Goal: Find specific page/section: Find specific page/section

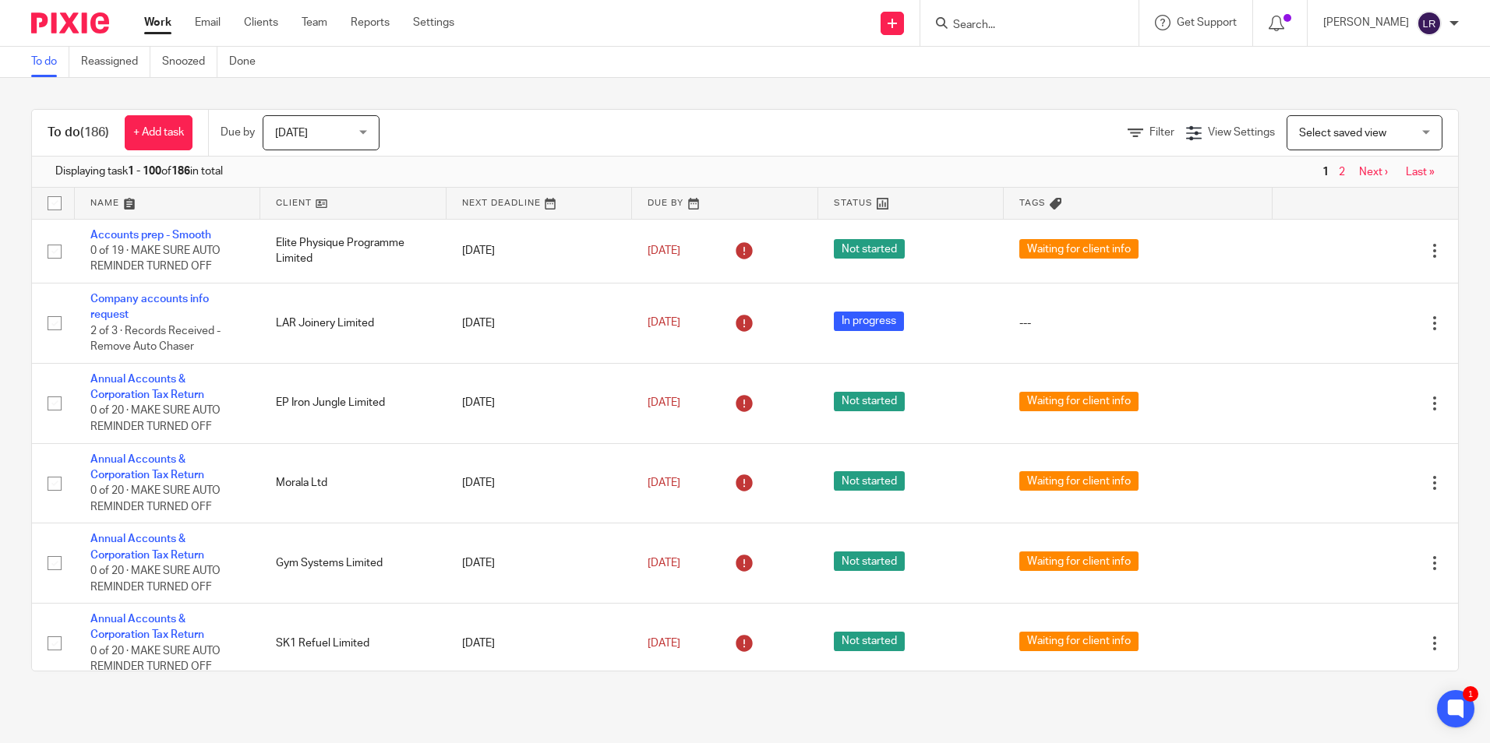
click at [1049, 32] on input "Search" at bounding box center [1021, 26] width 140 height 14
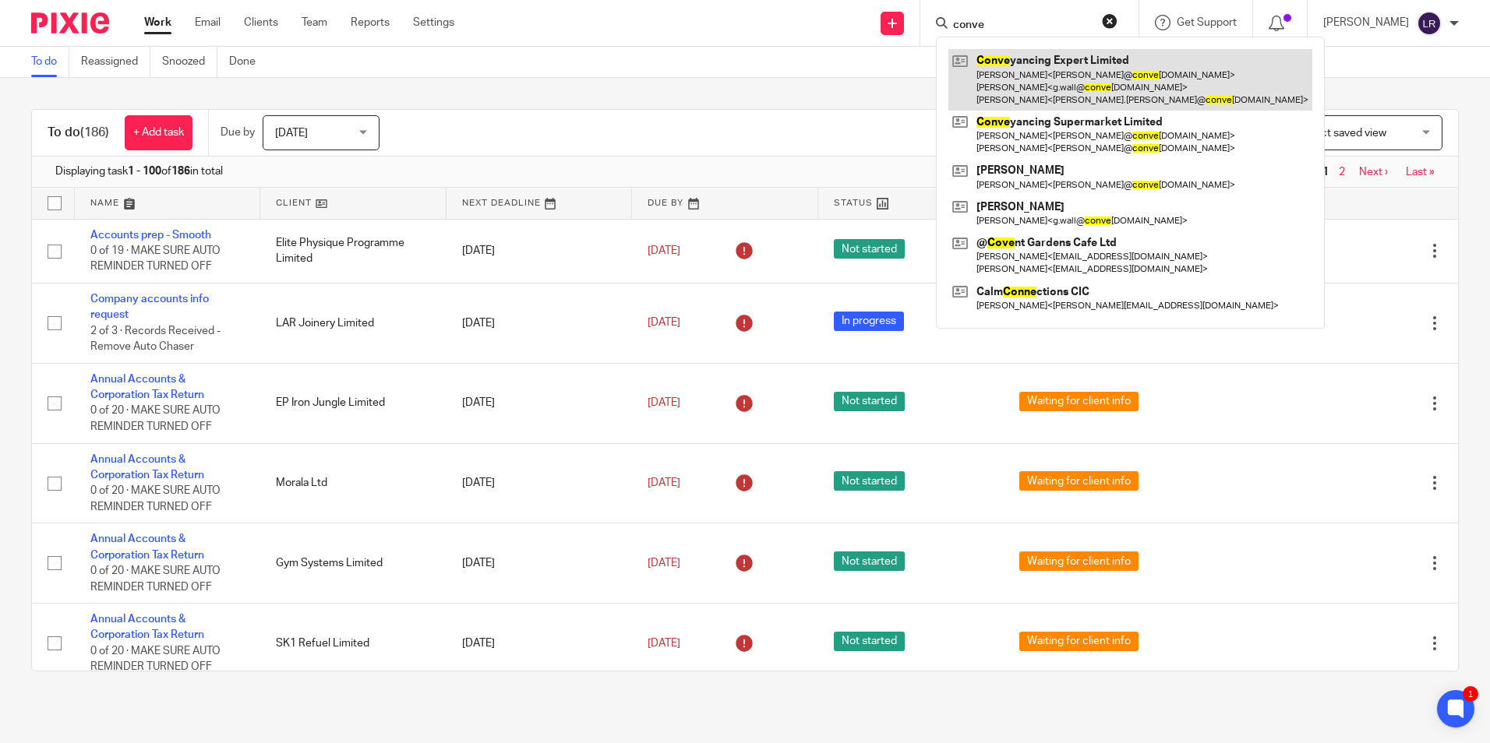
type input "conve"
click at [1057, 62] on link at bounding box center [1130, 80] width 364 height 62
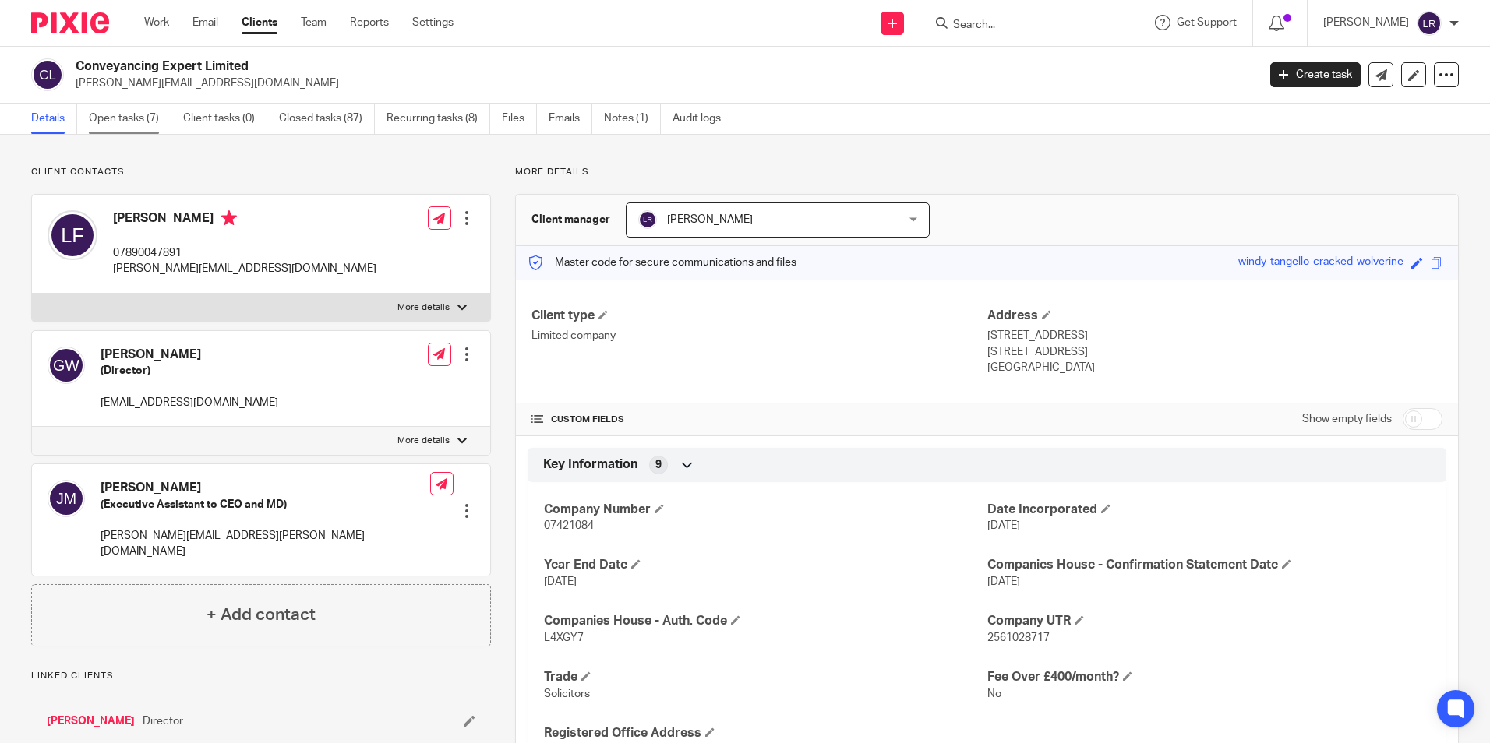
click at [129, 114] on link "Open tasks (7)" at bounding box center [130, 119] width 83 height 30
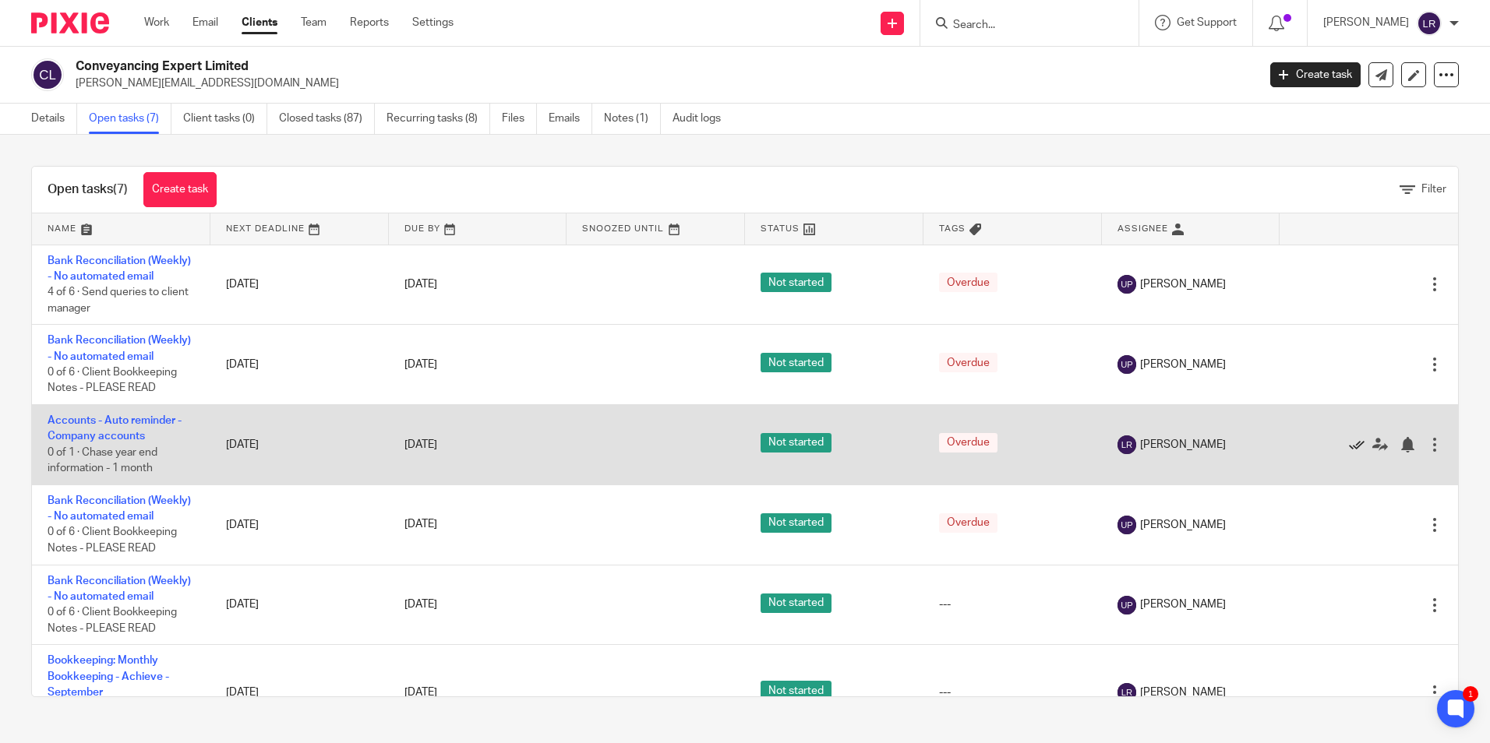
click at [1349, 453] on icon at bounding box center [1357, 445] width 16 height 16
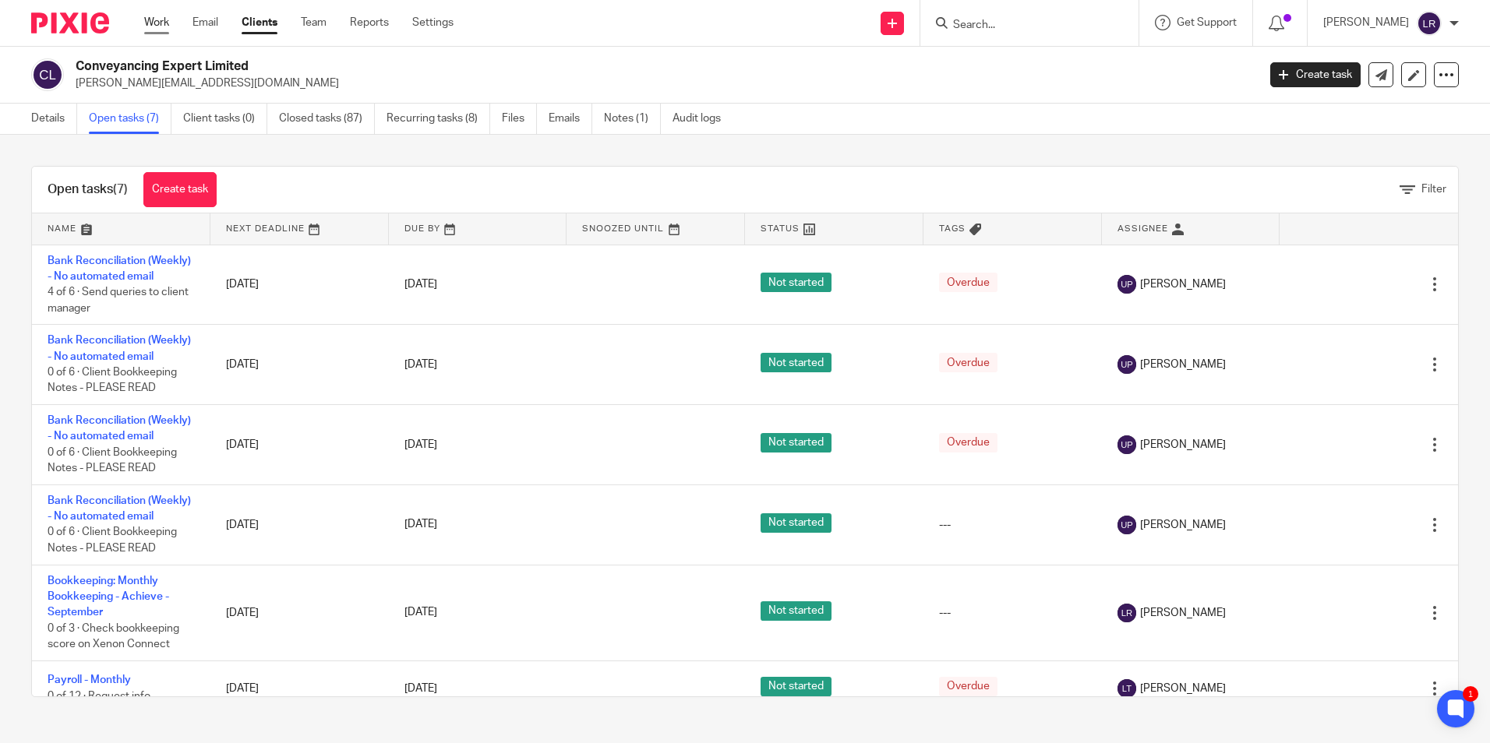
click at [160, 24] on link "Work" at bounding box center [156, 23] width 25 height 16
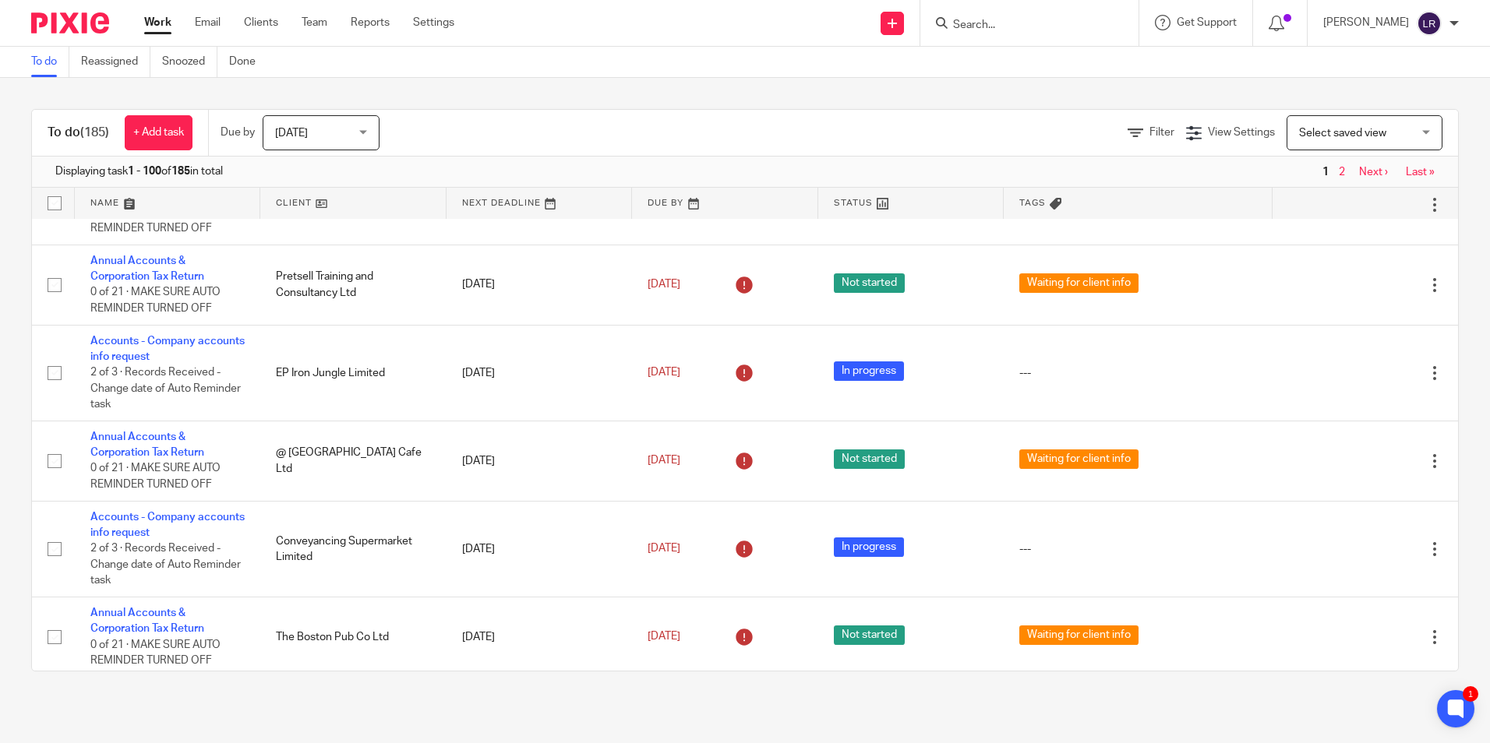
scroll to position [2337, 0]
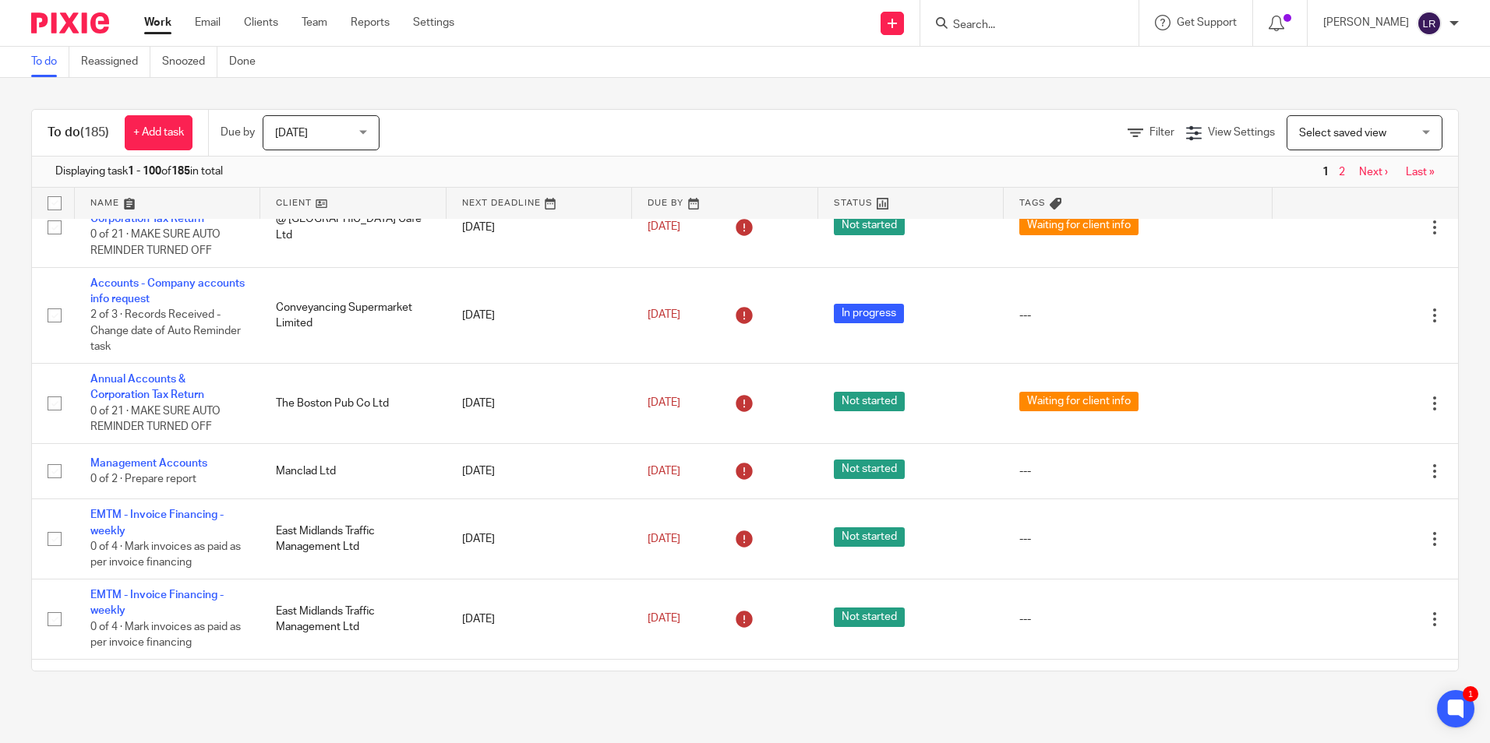
click at [999, 32] on input "Search" at bounding box center [1021, 26] width 140 height 14
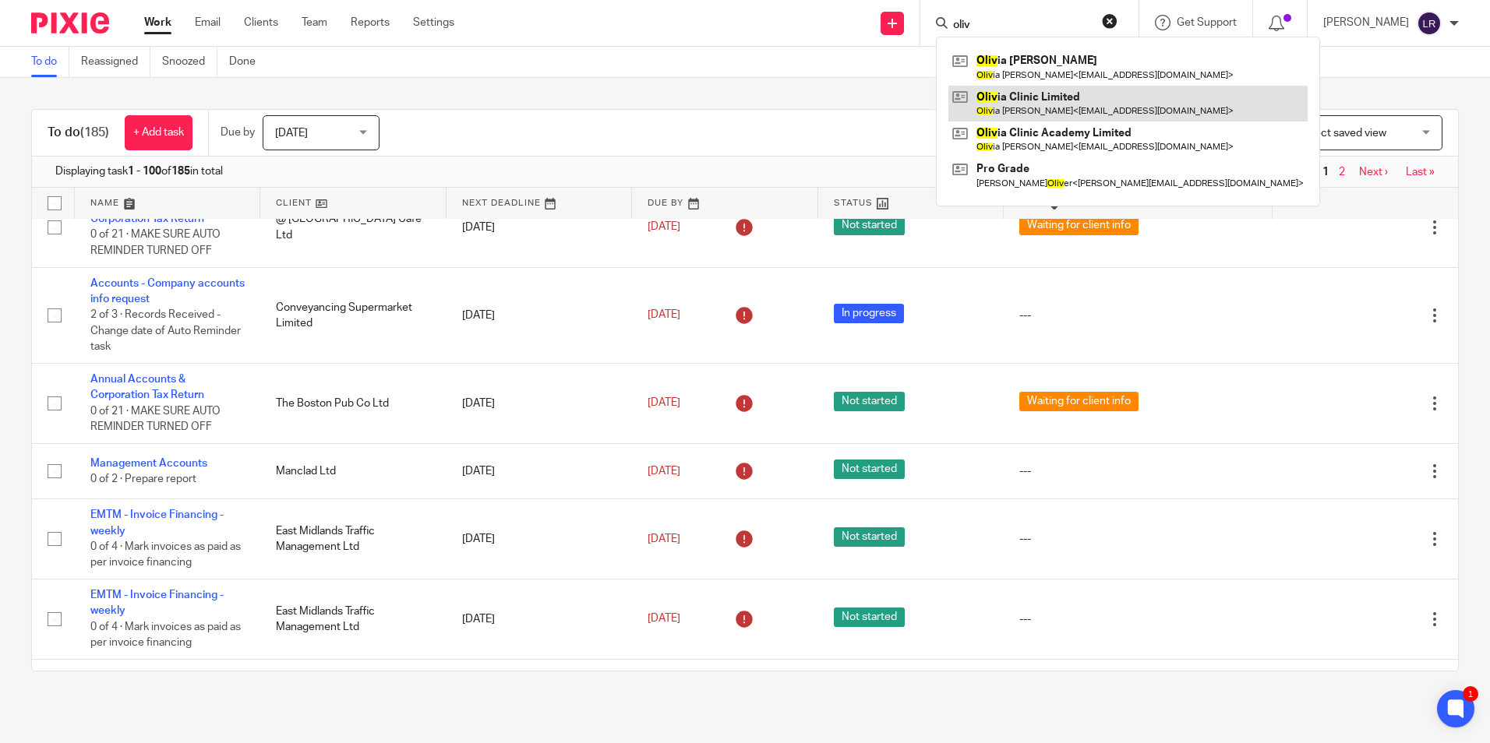
type input "oliv"
click at [1092, 111] on link at bounding box center [1127, 104] width 359 height 36
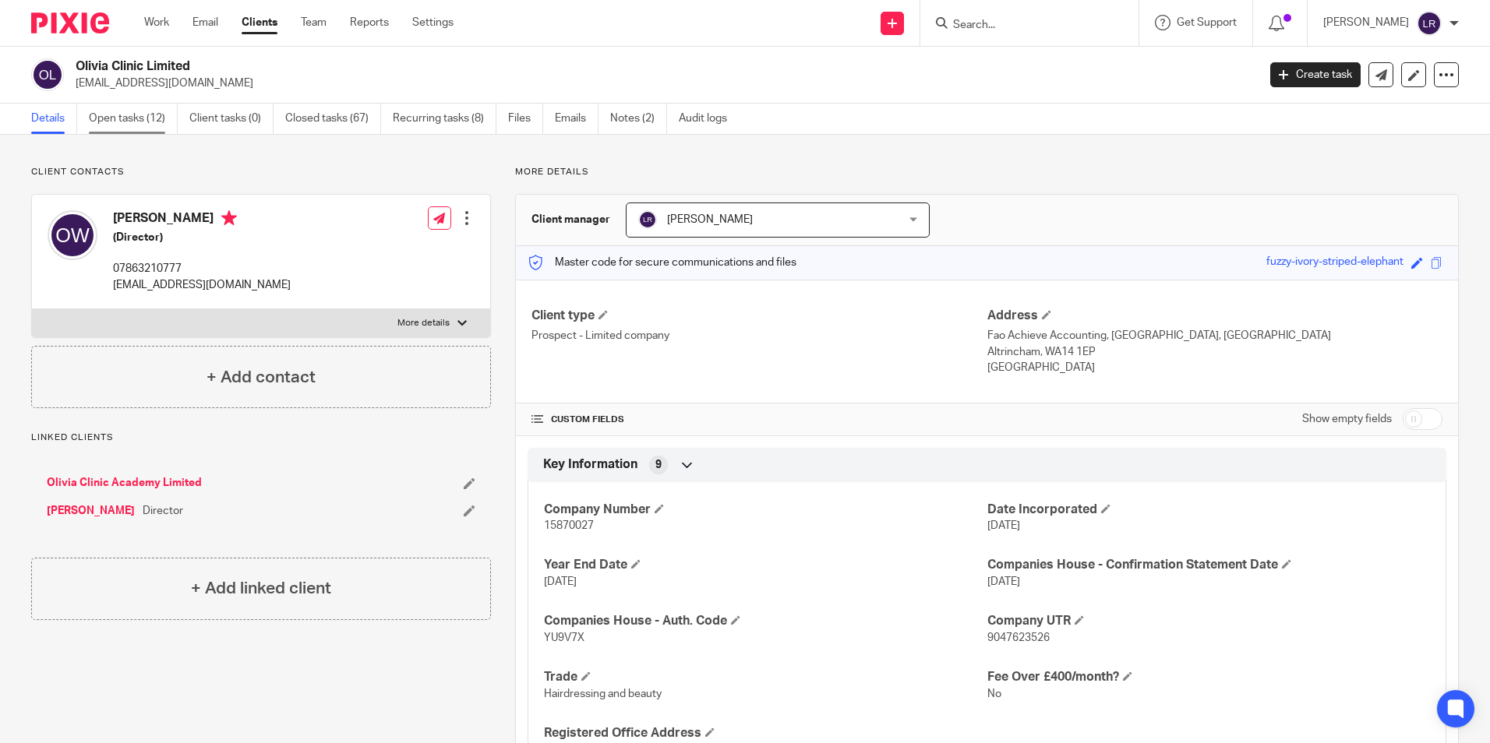
click at [145, 118] on link "Open tasks (12)" at bounding box center [133, 119] width 89 height 30
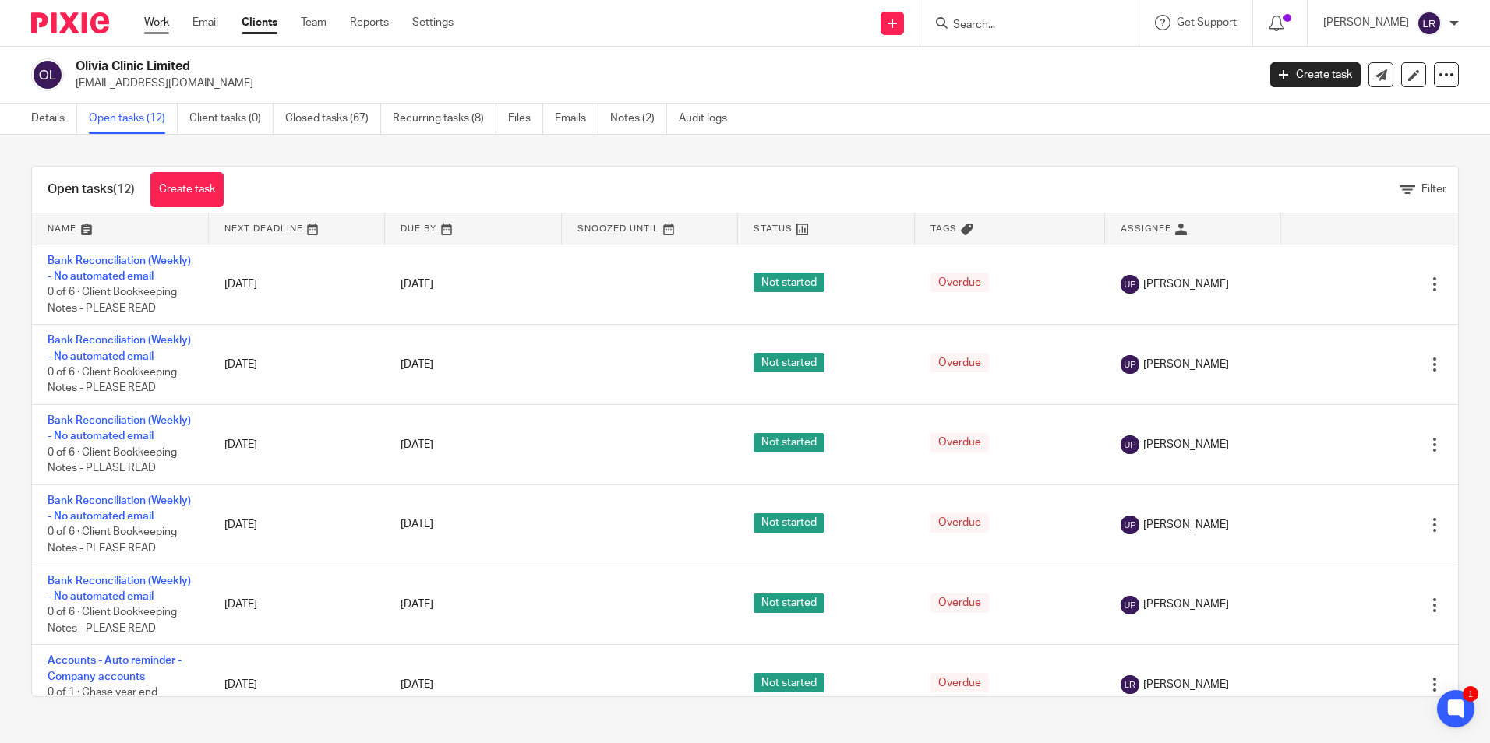
click at [155, 28] on link "Work" at bounding box center [156, 23] width 25 height 16
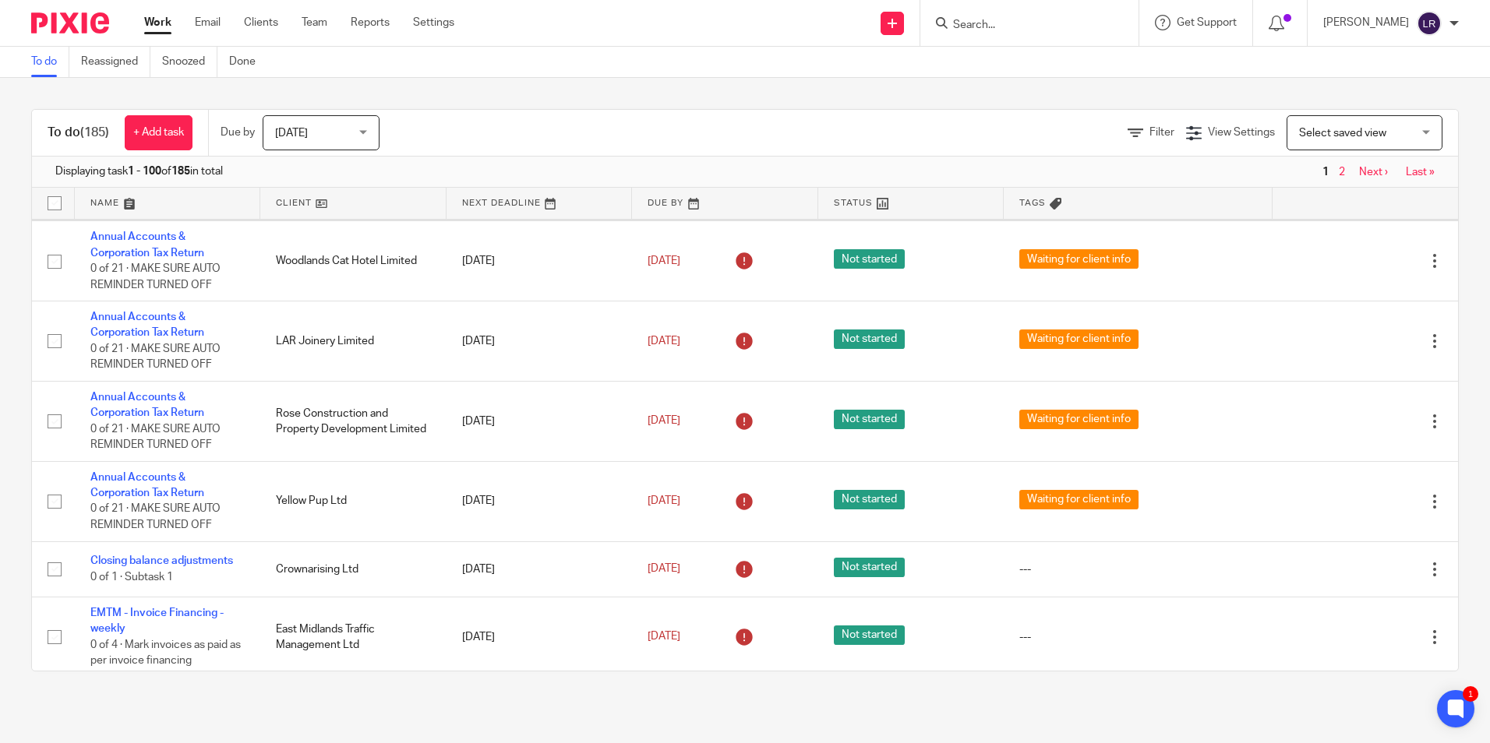
scroll to position [3116, 0]
